Goal: Task Accomplishment & Management: Use online tool/utility

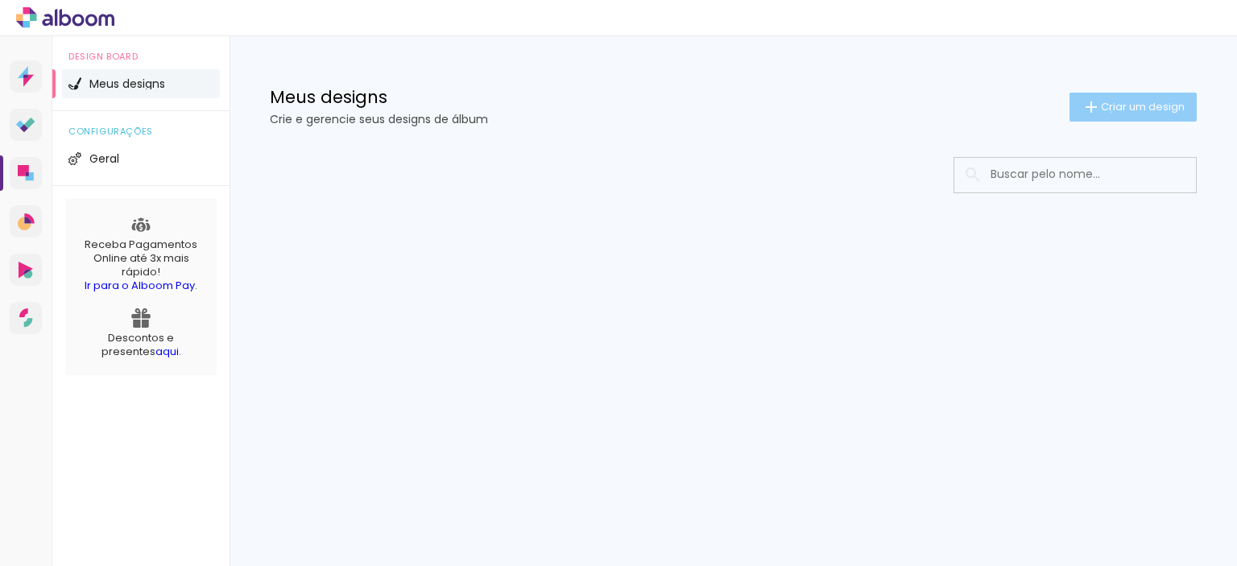
click at [1108, 112] on span "Criar um design" at bounding box center [1143, 106] width 84 height 10
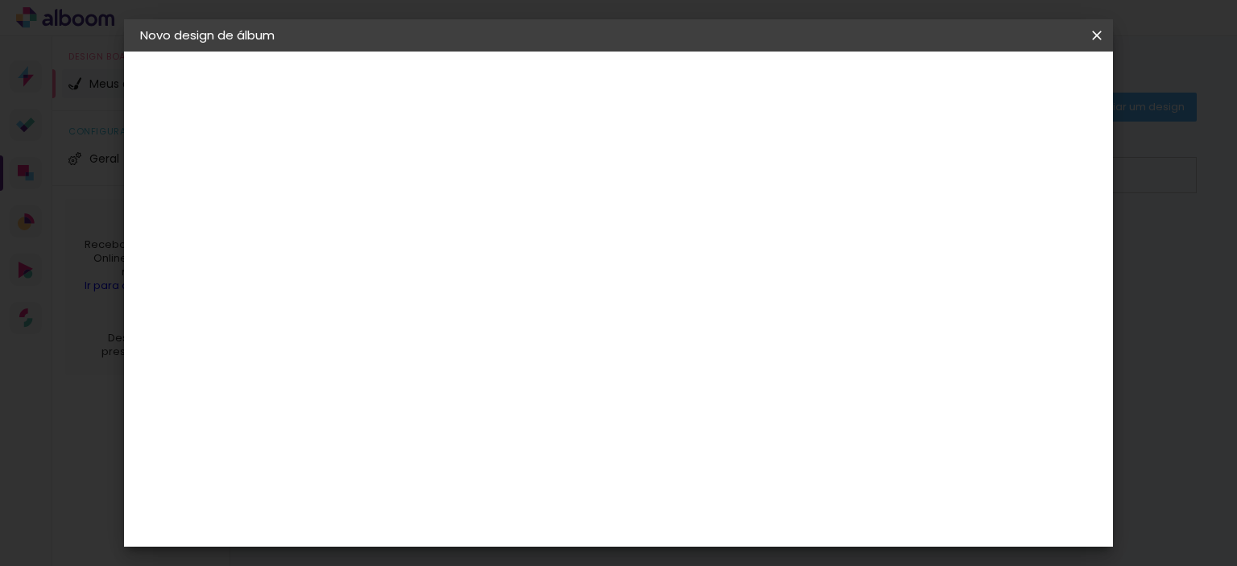
click at [0, 0] on div at bounding box center [0, 0] width 0 height 0
click at [403, 226] on input at bounding box center [403, 216] width 0 height 25
type input "Aniversario [PERSON_NAME]"
type paper-input "Aniversario [PERSON_NAME]"
click at [0, 0] on slot "Avançar" at bounding box center [0, 0] width 0 height 0
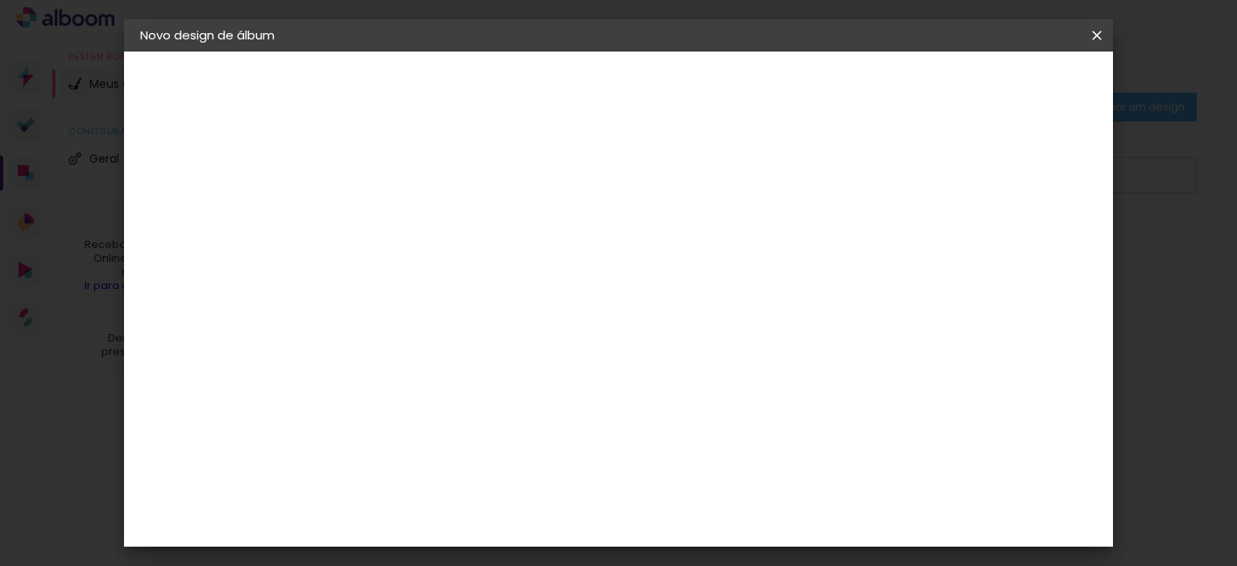
click at [456, 311] on input at bounding box center [444, 306] width 163 height 20
type input "digi"
type paper-input "digi"
click at [432, 362] on div "Digipix Pro" at bounding box center [412, 367] width 40 height 26
click at [0, 0] on slot "Tamanho Livre" at bounding box center [0, 0] width 0 height 0
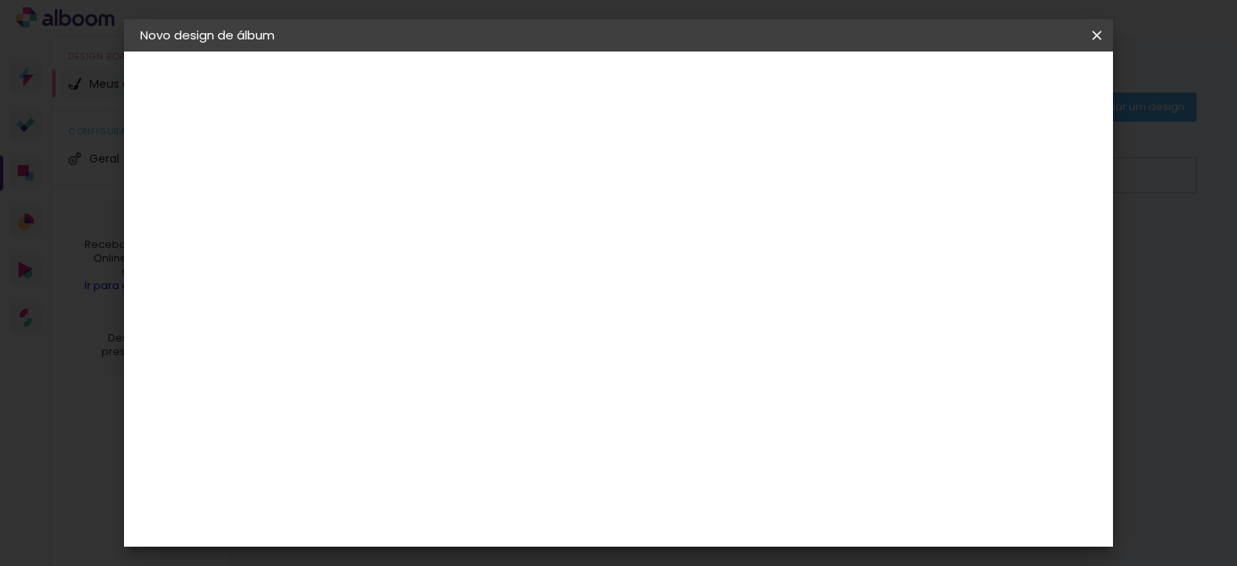
click at [432, 363] on div "Digipix Pro" at bounding box center [412, 367] width 40 height 26
click at [411, 363] on div "Digipix Pro" at bounding box center [412, 367] width 40 height 26
click at [425, 300] on input "digi" at bounding box center [428, 306] width 130 height 20
click at [415, 368] on div "Digipix Pro" at bounding box center [412, 367] width 40 height 26
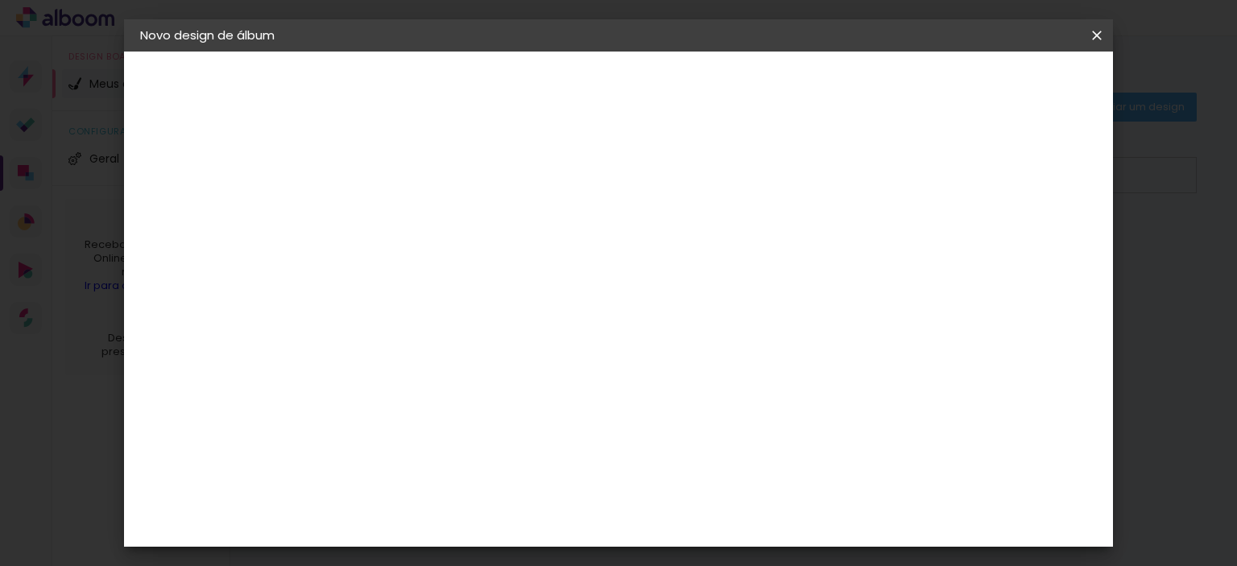
click at [0, 0] on slot "Avançar" at bounding box center [0, 0] width 0 height 0
click at [466, 268] on input "text" at bounding box center [434, 280] width 63 height 25
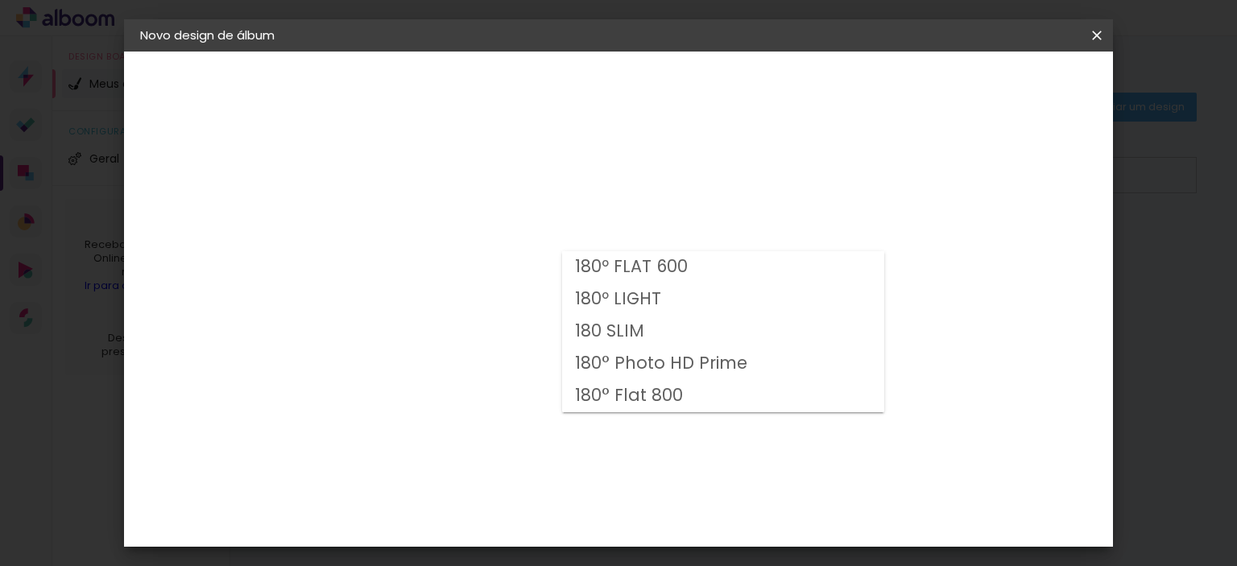
drag, startPoint x: 482, startPoint y: 215, endPoint x: 634, endPoint y: 295, distance: 172.5
click at [483, 188] on div "Opções disponíveis 180º FLAT 600 180º LIGHT 180 SLIM 180° Photo HD Prime 180° F…" at bounding box center [444, 120] width 222 height 137
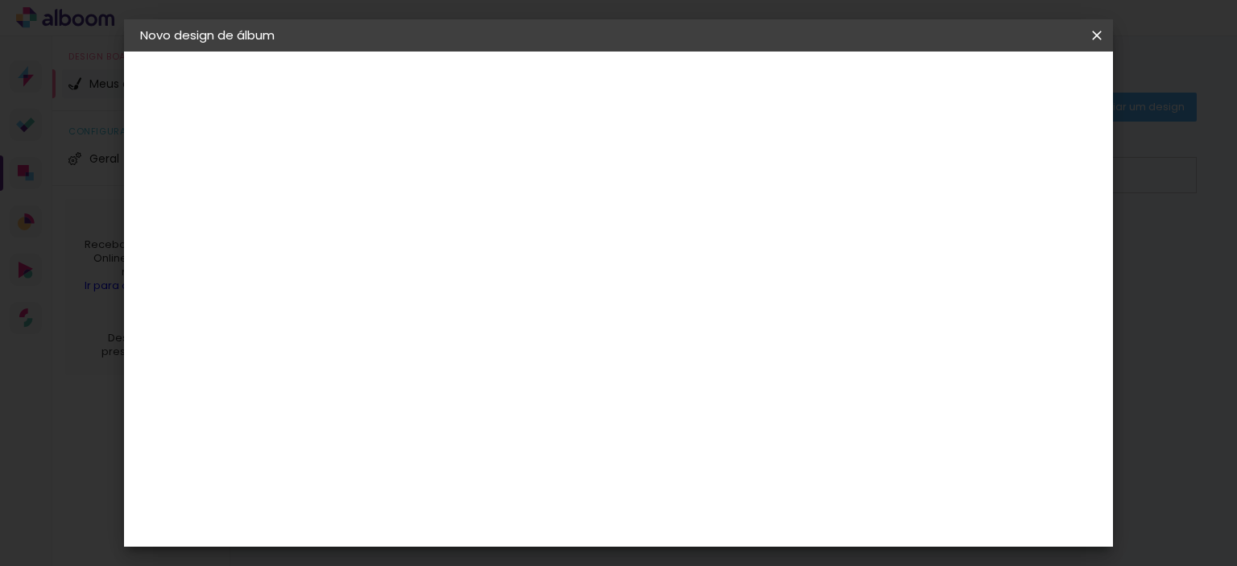
click at [491, 333] on div "Escolha o tamanho" at bounding box center [444, 367] width 93 height 75
click at [466, 268] on input "text" at bounding box center [434, 280] width 63 height 25
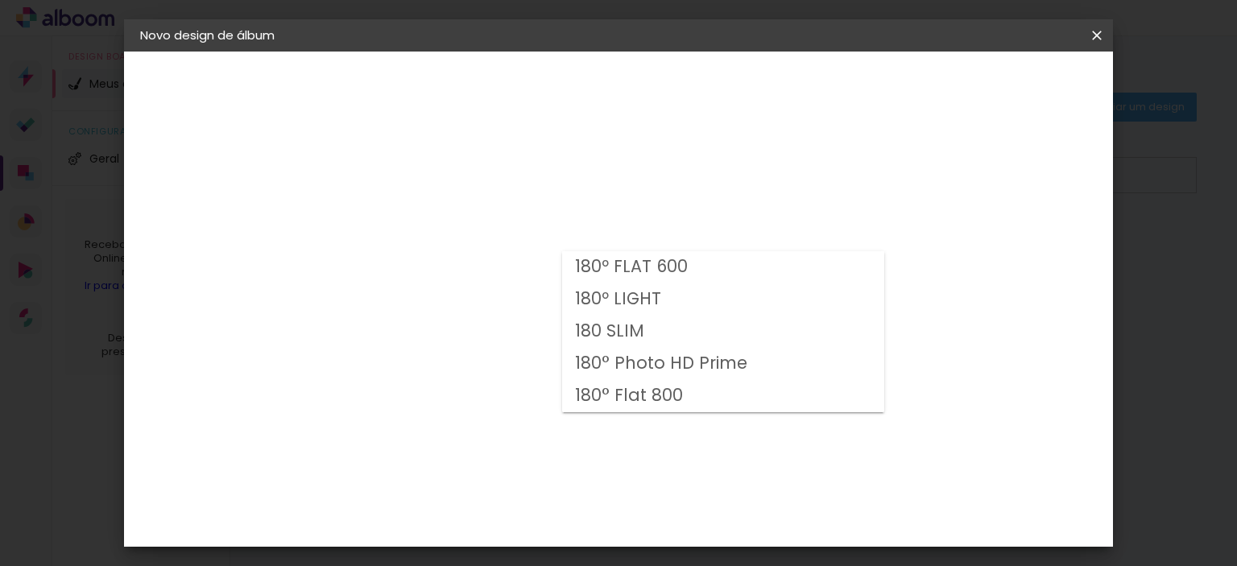
click at [0, 0] on slot "180º LIGHT" at bounding box center [0, 0] width 0 height 0
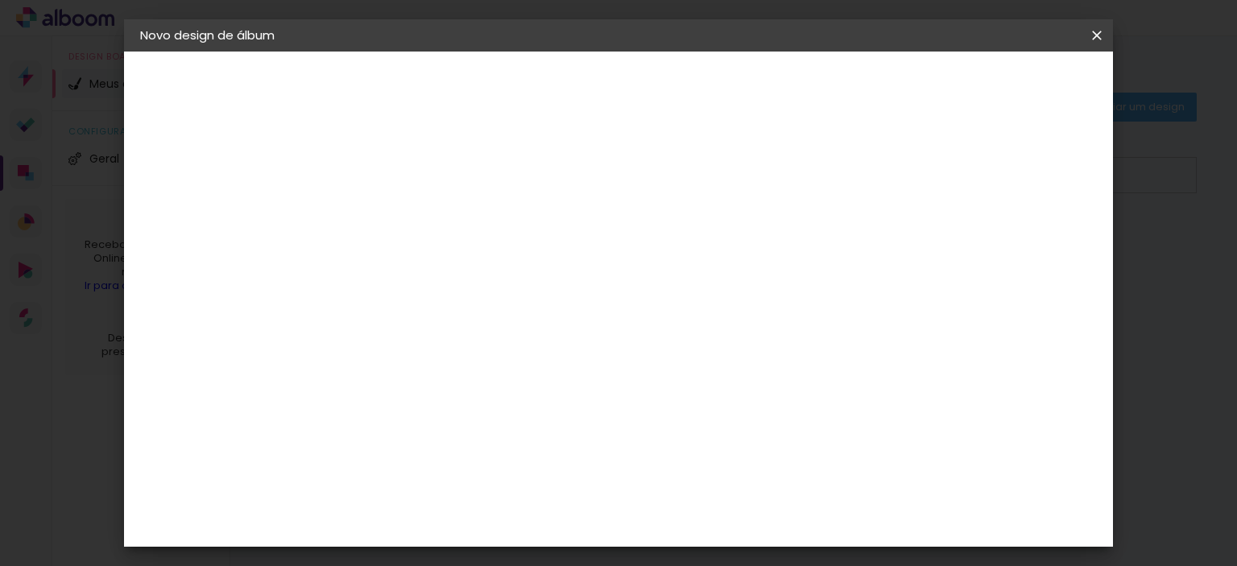
click at [601, 269] on input "180º LIGHT" at bounding box center [501, 264] width 197 height 25
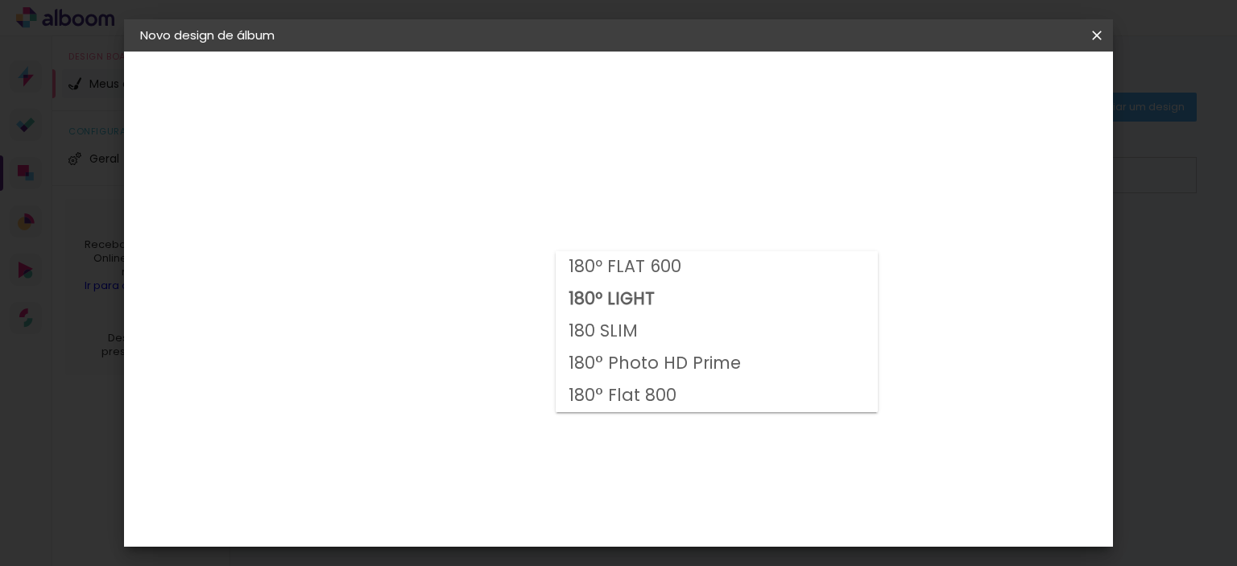
click at [415, 188] on div "Opções disponíveis 180º FLAT 600 180º LIGHT 180 SLIM 180° Photo HD Prime 180° F…" at bounding box center [511, 120] width 357 height 137
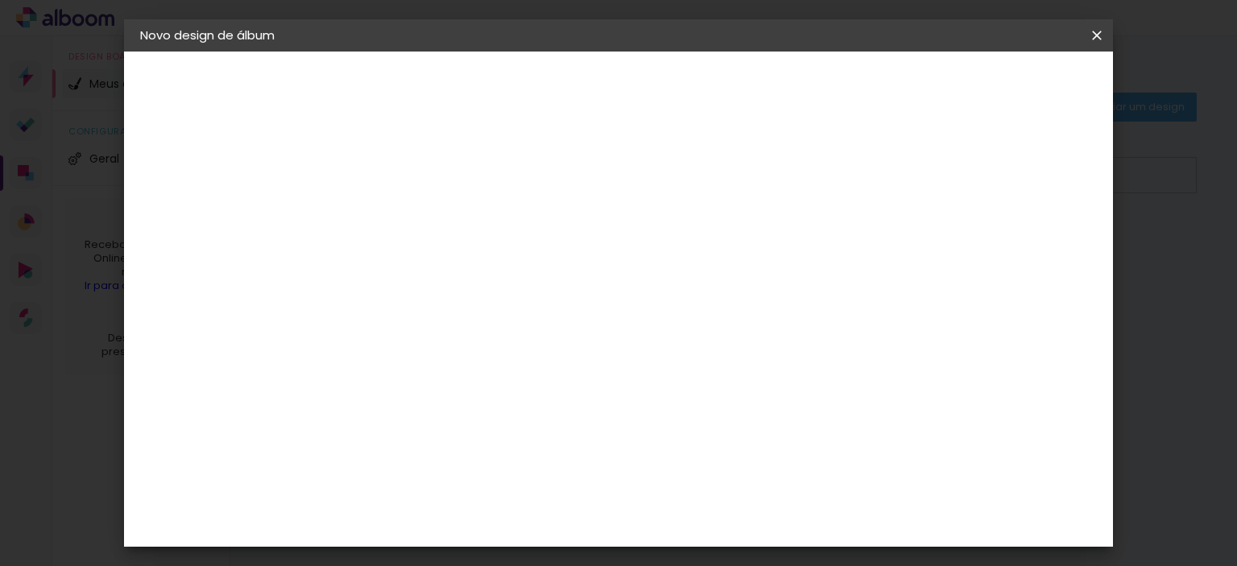
click at [203, 200] on div "Digipix Pro" at bounding box center [191, 199] width 35 height 23
click at [432, 356] on div "Digipix Pro" at bounding box center [412, 367] width 40 height 26
click at [0, 0] on slot "Tamanho Livre" at bounding box center [0, 0] width 0 height 0
click at [427, 354] on div "Digipix Pro" at bounding box center [412, 367] width 40 height 26
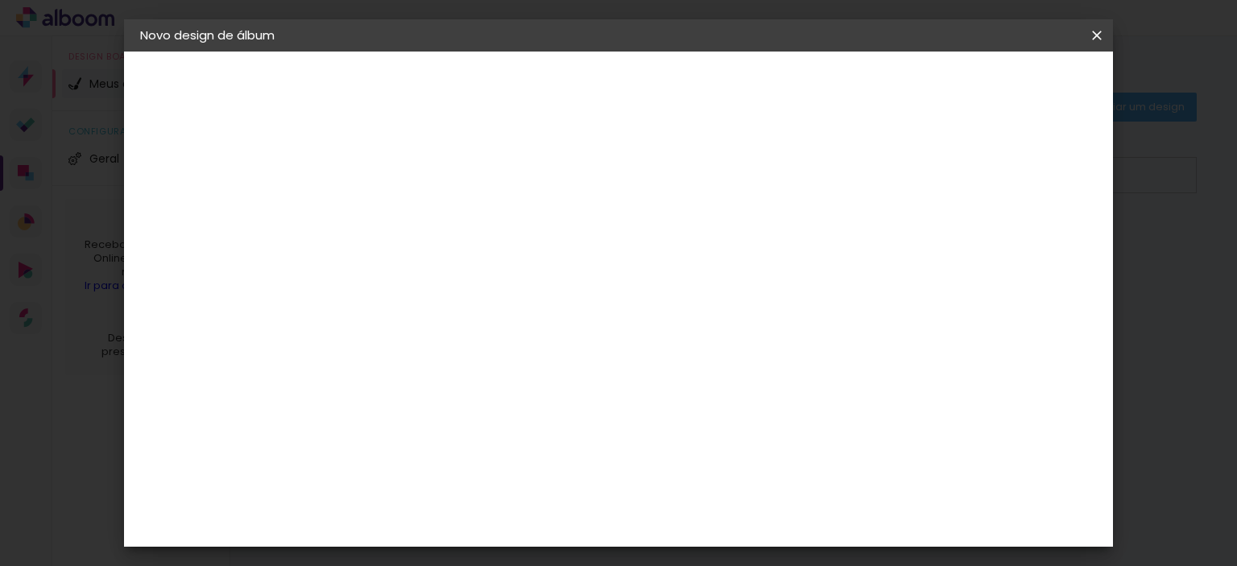
click at [427, 354] on div "Digipix Pro" at bounding box center [412, 367] width 40 height 26
drag, startPoint x: 1056, startPoint y: 93, endPoint x: 1044, endPoint y: 81, distance: 17.7
click at [661, 93] on paper-button "Avançar" at bounding box center [621, 85] width 79 height 27
click at [466, 268] on input "text" at bounding box center [434, 280] width 63 height 25
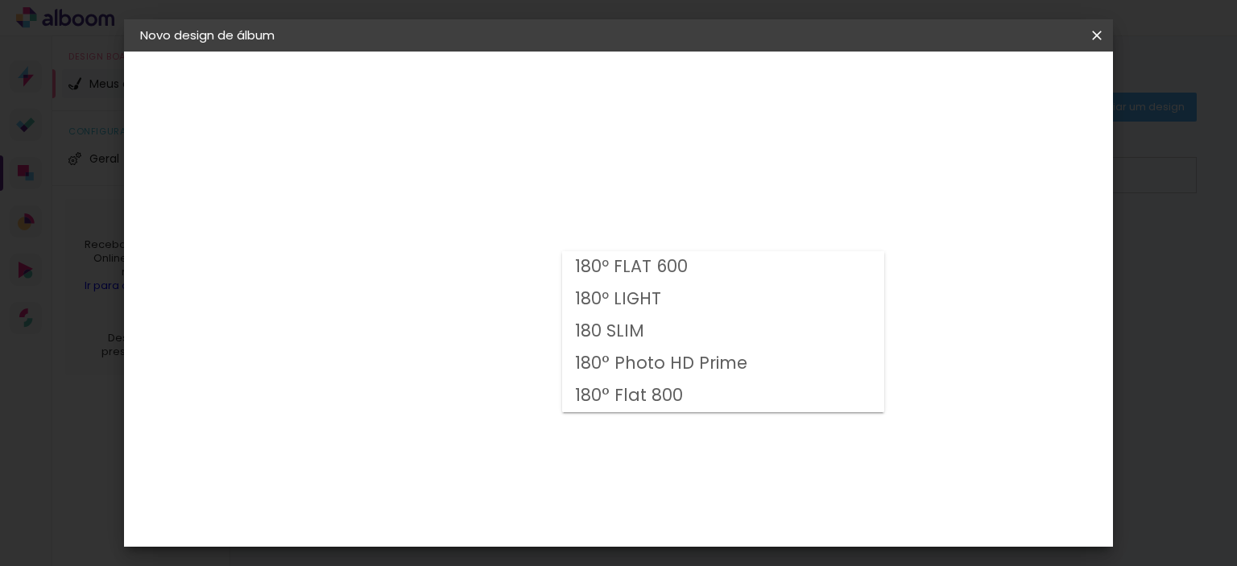
click at [531, 173] on div "Opções disponíveis 180º FLAT 600 180º LIGHT 180 SLIM 180° Photo HD Prime 180° F…" at bounding box center [445, 306] width 174 height 301
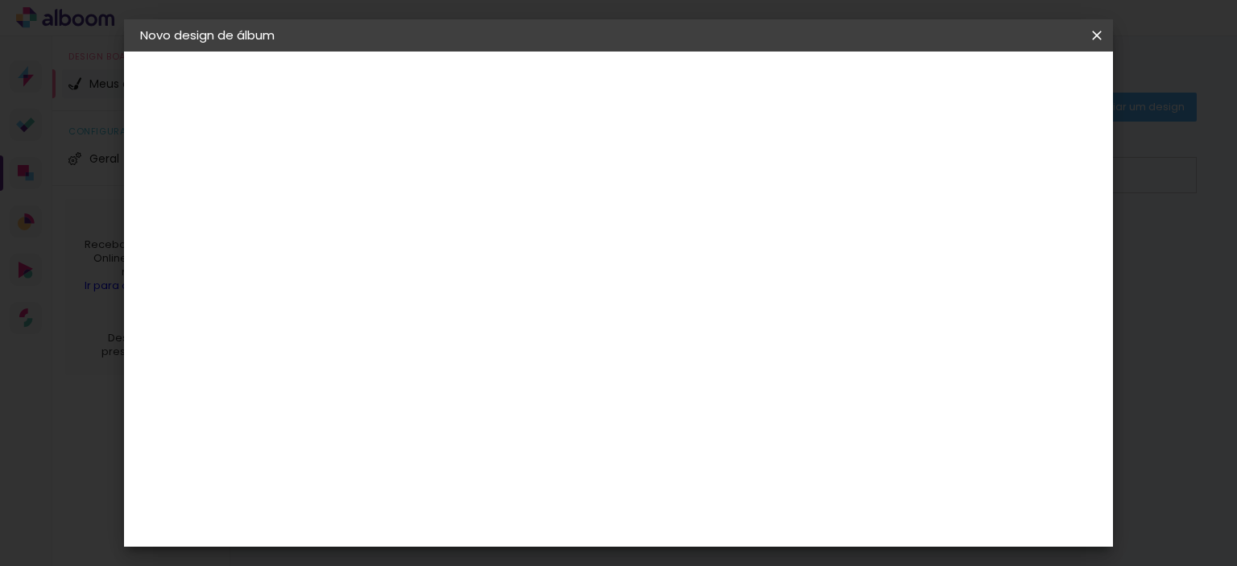
click at [491, 345] on div "Escolha o tamanho" at bounding box center [444, 367] width 93 height 75
click at [491, 341] on div "Escolha o tamanho" at bounding box center [444, 367] width 93 height 75
click at [466, 268] on input "text" at bounding box center [434, 280] width 63 height 25
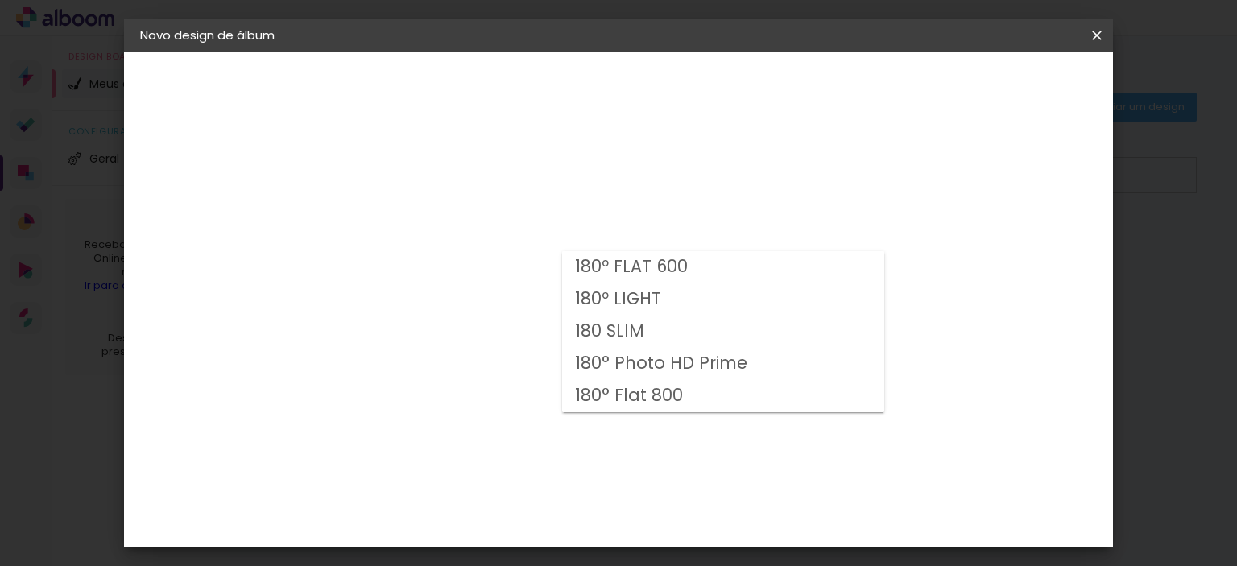
click at [0, 0] on slot "180 SLIM" at bounding box center [0, 0] width 0 height 0
type input "180 SLIM"
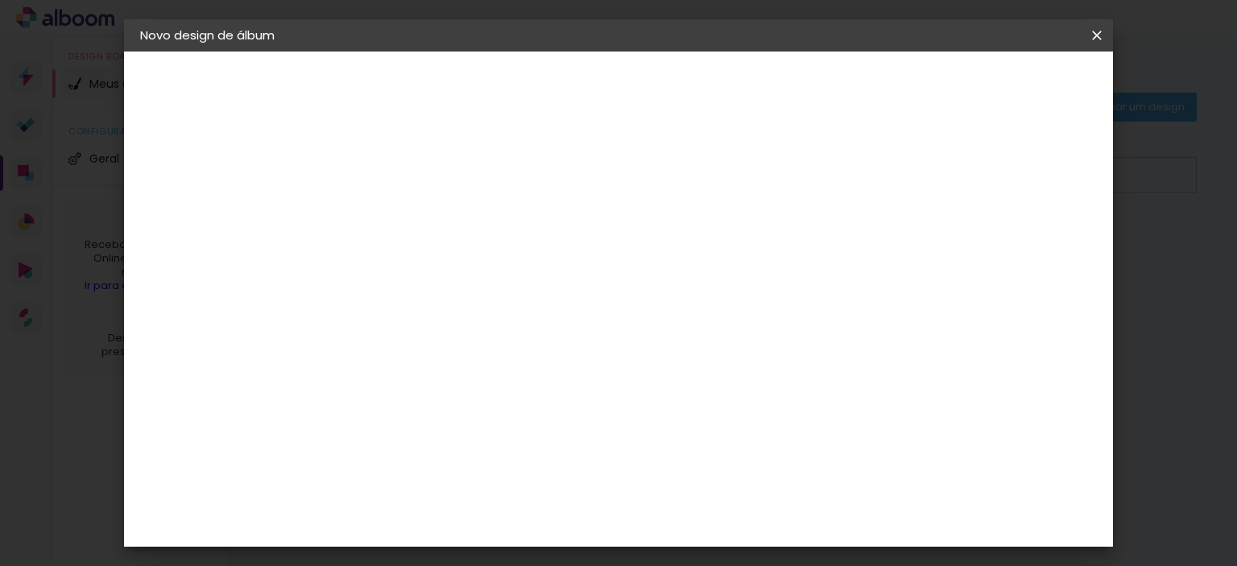
click at [601, 263] on input "180 SLIM" at bounding box center [501, 264] width 197 height 25
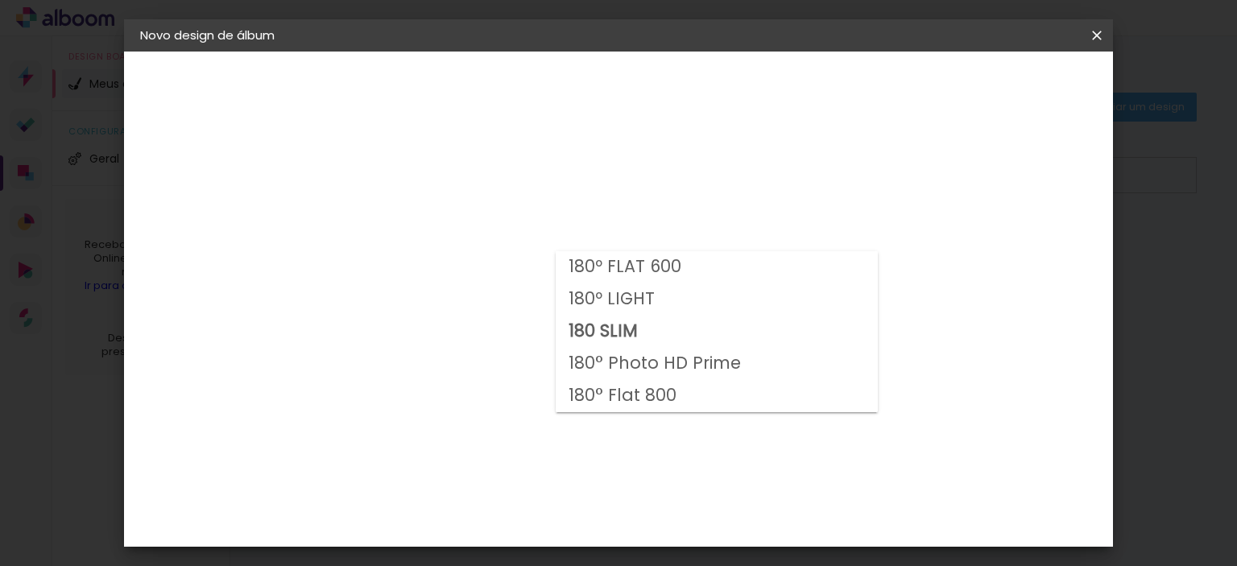
click at [284, 100] on div "1. Informações Preenchendo título... Aniversario Roseli 2. Especificações Forne…" at bounding box center [228, 76] width 209 height 48
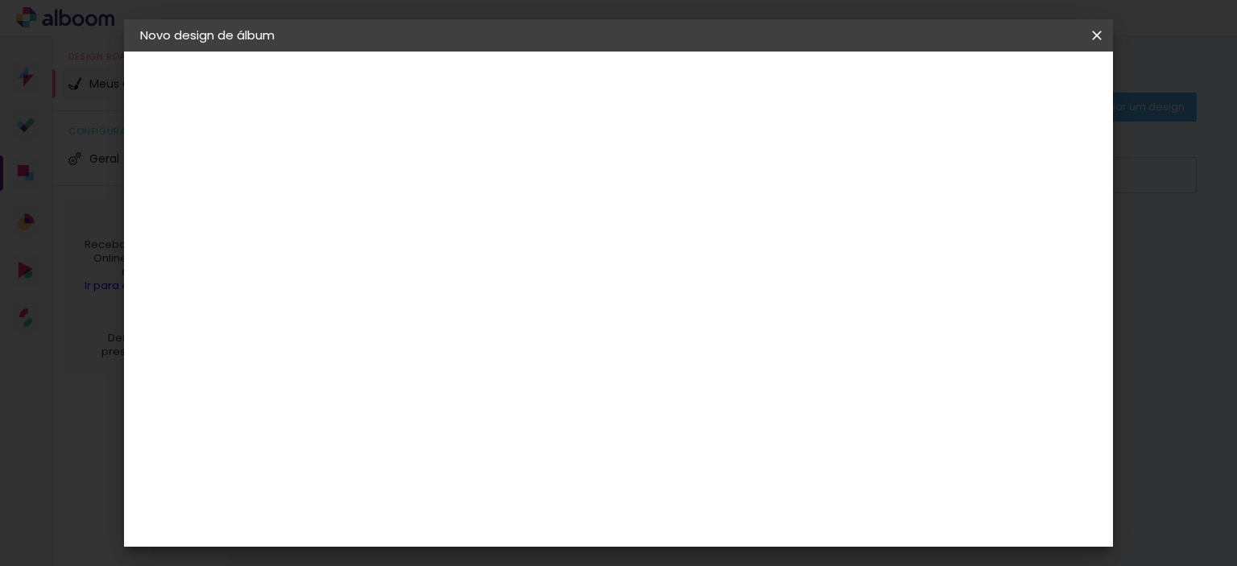
click at [190, 166] on div "2. Especificações" at bounding box center [228, 164] width 176 height 19
click at [204, 197] on div "Digipix Pro" at bounding box center [191, 199] width 35 height 23
click at [479, 276] on paper-input-container "digi" at bounding box center [429, 258] width 142 height 36
drag, startPoint x: 418, startPoint y: 300, endPoint x: 268, endPoint y: 303, distance: 149.8
click at [267, 52] on quentale-album-spec "Iniciar design Iniciar design" at bounding box center [619, 52] width 990 height 0
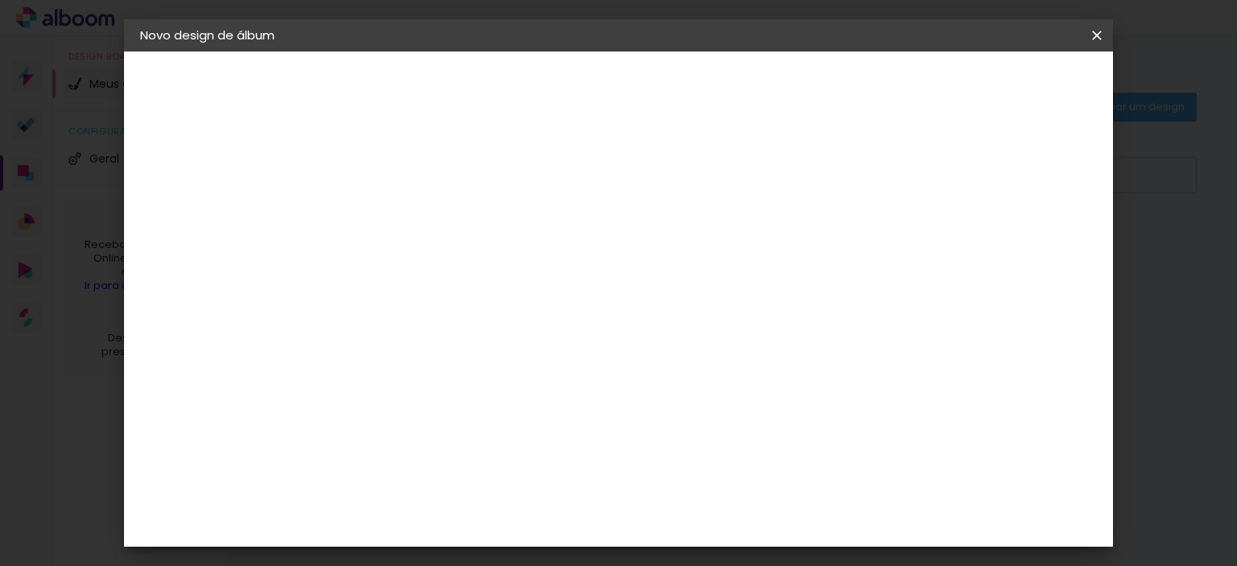
type input "f"
type input "re"
type paper-input "re"
